Goal: Task Accomplishment & Management: Manage account settings

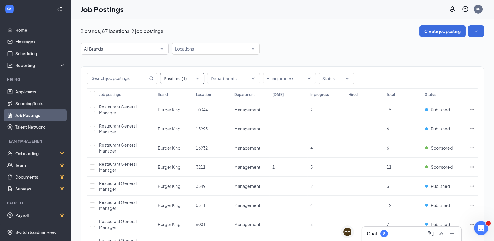
click at [195, 81] on div at bounding box center [179, 78] width 35 height 9
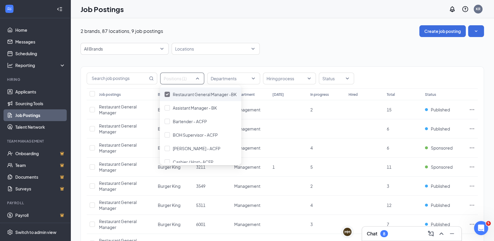
click at [190, 93] on span "Restaurant General Manager -BK" at bounding box center [205, 94] width 64 height 5
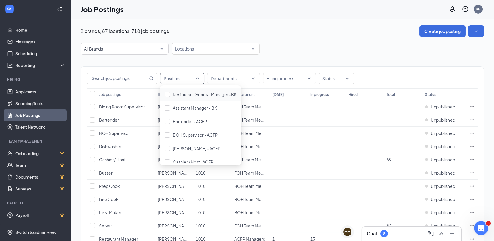
click at [197, 77] on div "Positions" at bounding box center [182, 79] width 44 height 12
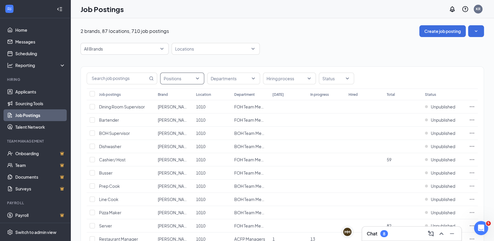
click at [197, 77] on div "Positions" at bounding box center [182, 79] width 44 height 12
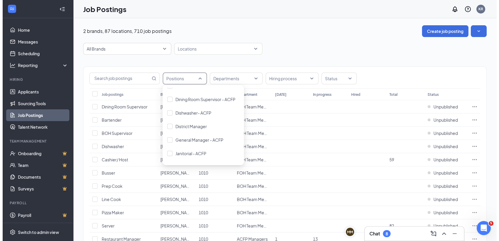
scroll to position [89, 0]
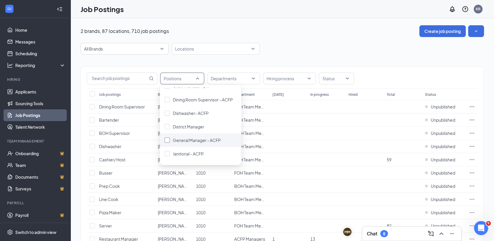
click at [197, 138] on span "General Manager - ACFP" at bounding box center [197, 140] width 48 height 5
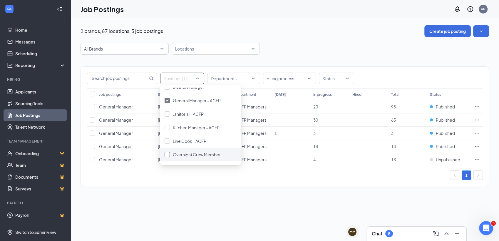
scroll to position [129, 0]
click at [199, 126] on span "Kitchen Manager - ACFP" at bounding box center [196, 127] width 47 height 5
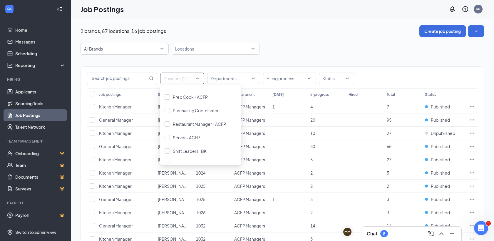
scroll to position [219, 0]
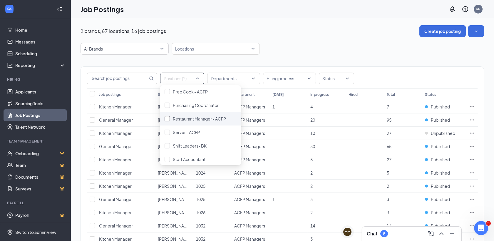
click at [203, 116] on span "Restaurant Manager - ACFP" at bounding box center [199, 118] width 53 height 5
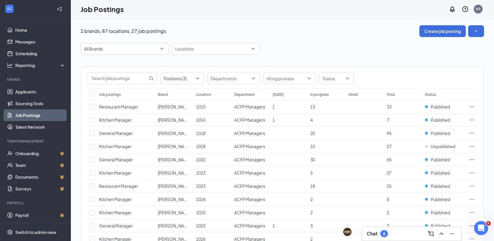
click at [296, 32] on div "2 brands, 87 locations, 27 job postings Create job posting" at bounding box center [282, 31] width 403 height 12
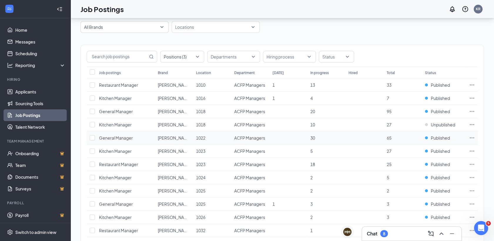
scroll to position [21, 0]
click at [473, 110] on icon "Ellipses" at bounding box center [472, 112] width 6 height 6
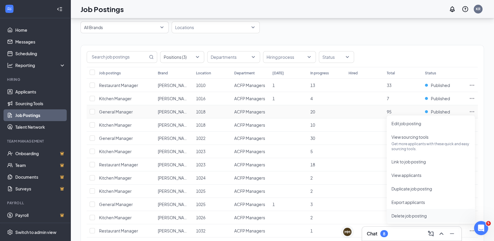
click at [409, 214] on span "Delete job posting" at bounding box center [408, 215] width 35 height 5
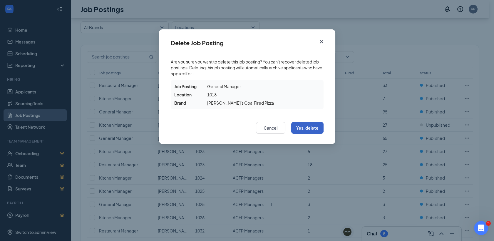
click at [319, 128] on button "Yes, delete" at bounding box center [307, 128] width 32 height 12
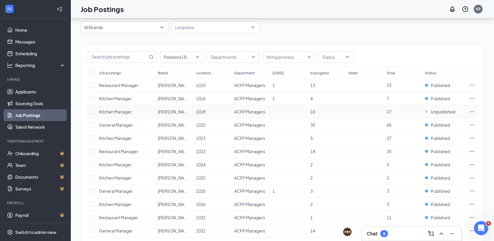
click at [472, 110] on icon "Ellipses" at bounding box center [472, 112] width 6 height 6
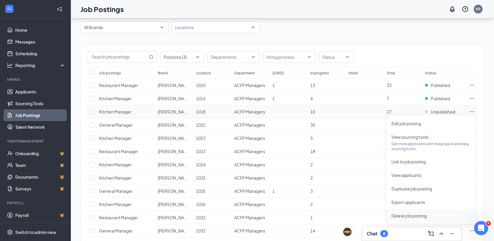
click at [408, 216] on span "Delete job posting" at bounding box center [408, 215] width 35 height 5
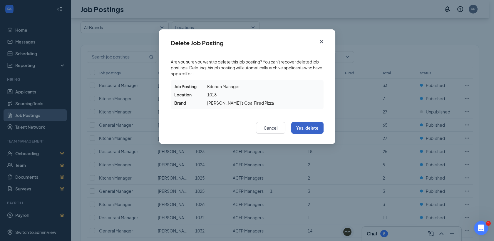
click at [310, 127] on button "Yes, delete" at bounding box center [307, 128] width 32 height 12
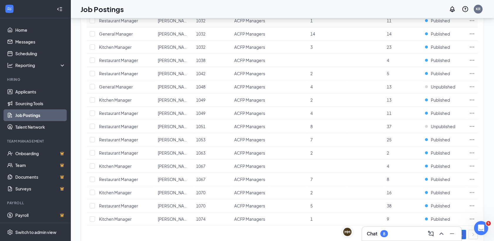
scroll to position [205, 0]
click at [470, 84] on icon "Ellipses" at bounding box center [472, 87] width 6 height 6
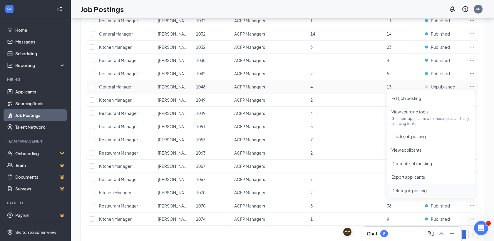
click at [403, 189] on span "Delete job posting" at bounding box center [408, 190] width 35 height 5
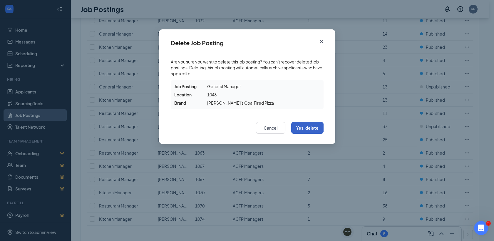
click at [307, 131] on button "Yes, delete" at bounding box center [307, 128] width 32 height 12
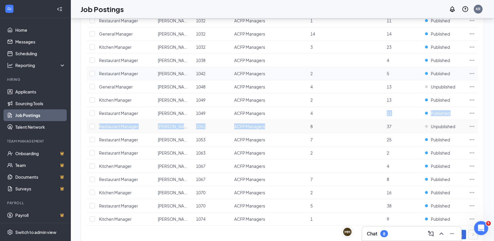
drag, startPoint x: 307, startPoint y: 131, endPoint x: 412, endPoint y: 76, distance: 118.2
click at [412, 76] on tbody "Restaurant Manager [PERSON_NAME]'s Coal Fired Pizza 1010 ACFP Managers 1 13 33 …" at bounding box center [282, 60] width 391 height 331
drag, startPoint x: 412, startPoint y: 76, endPoint x: 486, endPoint y: 84, distance: 75.1
click at [486, 84] on div "2 brands, 87 locations, 25 job postings Create job posting All Brands Locations…" at bounding box center [282, 35] width 423 height 445
click at [473, 87] on icon "Ellipses" at bounding box center [472, 87] width 6 height 6
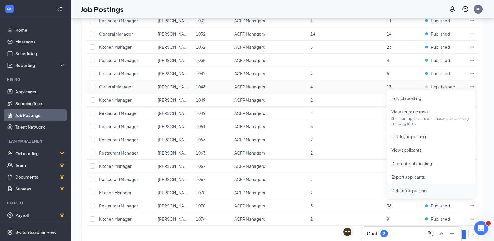
click at [407, 191] on span "Delete job posting" at bounding box center [408, 190] width 35 height 5
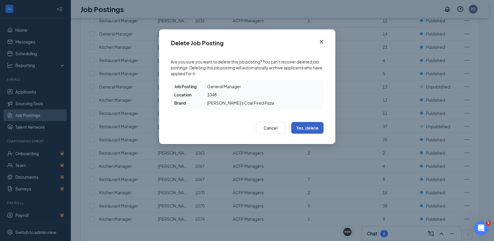
click at [311, 128] on button "Yes, delete" at bounding box center [307, 128] width 32 height 12
click at [314, 129] on button "Yes, delete" at bounding box center [307, 128] width 32 height 12
click at [308, 130] on button "Yes, delete" at bounding box center [307, 128] width 32 height 12
click at [307, 126] on button "Yes, delete" at bounding box center [307, 128] width 32 height 12
drag, startPoint x: 312, startPoint y: 133, endPoint x: 320, endPoint y: 145, distance: 13.9
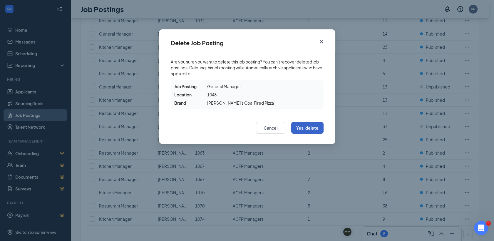
click at [320, 145] on div "Delete Job Posting Are you sure you want to delete this job posting? You can't …" at bounding box center [247, 120] width 494 height 241
click at [307, 128] on button "Yes, delete" at bounding box center [307, 128] width 32 height 12
click at [321, 41] on icon "Cross" at bounding box center [321, 41] width 7 height 7
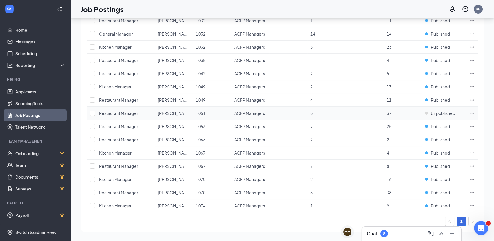
click at [472, 111] on icon "Ellipses" at bounding box center [472, 113] width 6 height 6
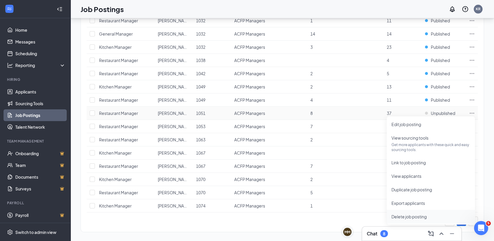
click at [412, 218] on span "Delete job posting" at bounding box center [408, 216] width 35 height 5
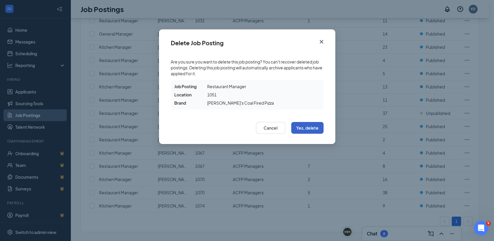
click at [321, 130] on button "Yes, delete" at bounding box center [307, 128] width 32 height 12
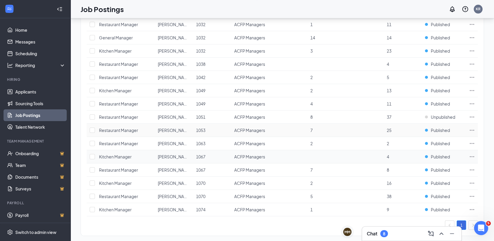
scroll to position [202, 0]
click at [470, 114] on icon "Ellipses" at bounding box center [472, 117] width 6 height 6
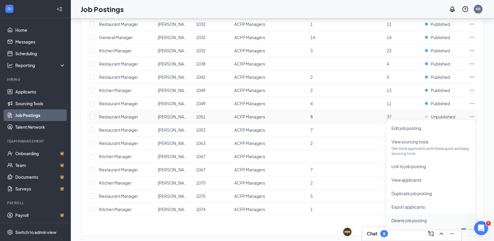
click at [400, 221] on span "Delete job posting" at bounding box center [408, 220] width 35 height 5
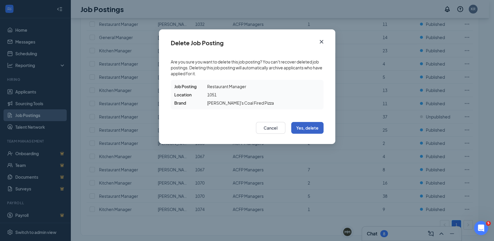
click at [299, 130] on button "Yes, delete" at bounding box center [307, 128] width 32 height 12
click at [308, 127] on button "Yes, delete" at bounding box center [307, 128] width 32 height 12
